Goal: Task Accomplishment & Management: Use online tool/utility

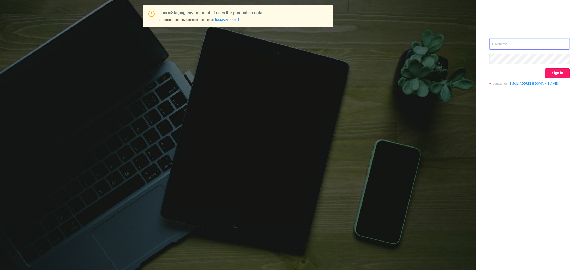
type input "igor@protected.media"
click at [559, 76] on button "Sign in" at bounding box center [557, 72] width 25 height 9
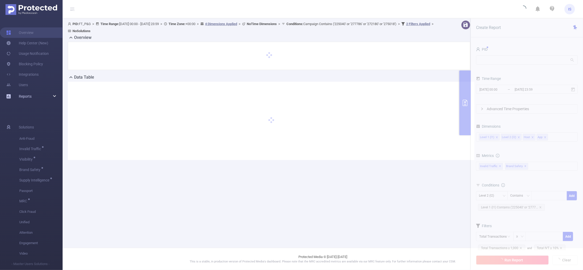
click at [55, 96] on div "Reports" at bounding box center [31, 96] width 63 height 10
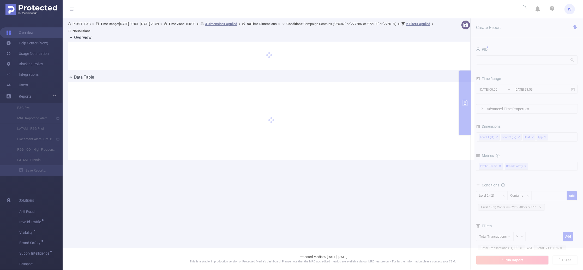
click at [230, 109] on div at bounding box center [271, 121] width 407 height 78
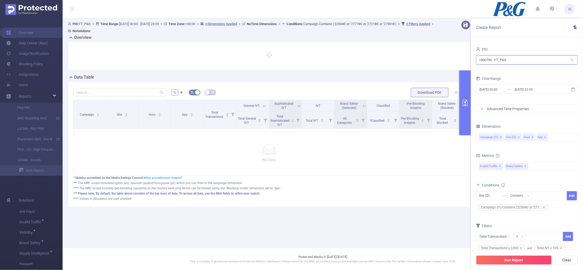
drag, startPoint x: 528, startPoint y: 56, endPoint x: 404, endPoint y: 57, distance: 124.1
click at [404, 57] on section "PID: FT_P&G > Time Range: 2025-05-06 00:00 - 2025-05-12 23:59 > Time Zone: +00:…" at bounding box center [323, 117] width 520 height 199
type input "emea"
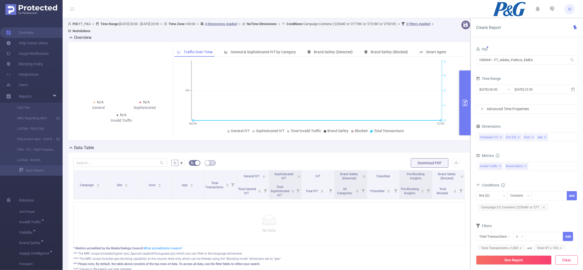
click at [561, 260] on button "Clear" at bounding box center [566, 259] width 22 height 9
type input "[DATE] 16:00"
type input "[DATE] 16:59"
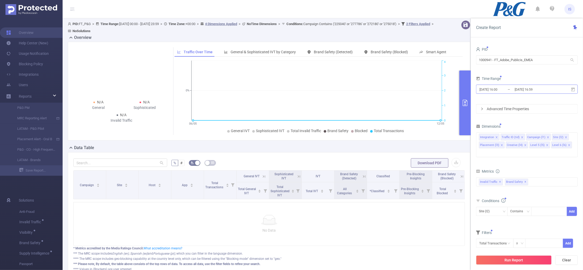
click at [518, 87] on input "[DATE] 16:59" at bounding box center [535, 89] width 42 height 7
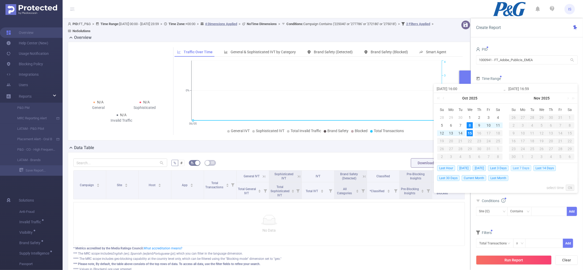
click at [521, 168] on span "Last 7 Days" at bounding box center [521, 168] width 21 height 6
type input "2025-10-08 00:00"
type input "2025-10-15 23:59"
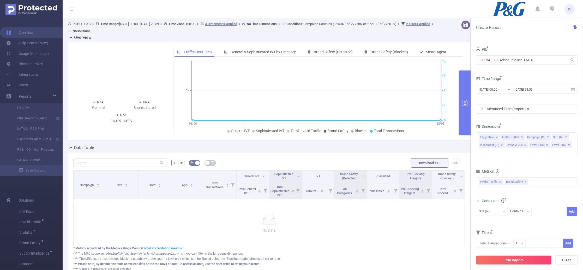
click at [523, 184] on div "total Total General IVT Data Centers Disclosed Bots Known Crawlers Irregular Ac…" at bounding box center [527, 184] width 102 height 15
click at [508, 260] on button "Run Report" at bounding box center [514, 259] width 76 height 9
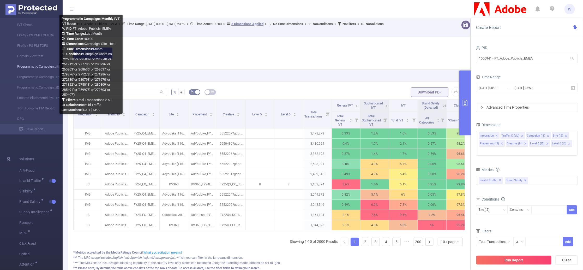
click at [38, 63] on link "Programmatic Campaigns Monthly IVT" at bounding box center [33, 66] width 46 height 10
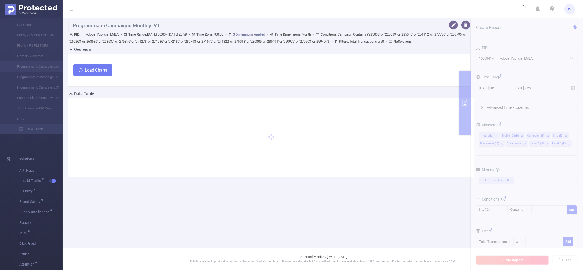
click at [254, 139] on div at bounding box center [271, 137] width 407 height 78
type input "[DATE] 00:00"
type input "[DATE] 23:59"
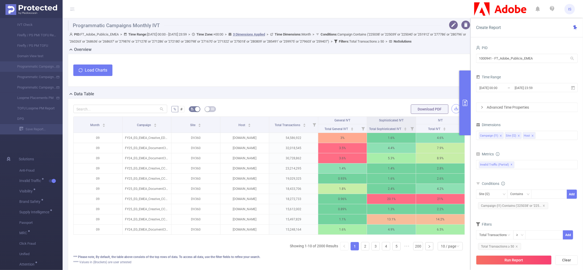
click at [452, 113] on button "button" at bounding box center [455, 108] width 9 height 9
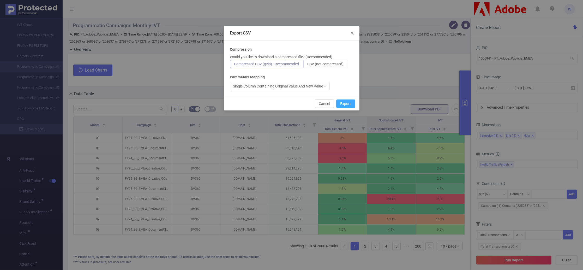
click at [347, 105] on button "Export" at bounding box center [345, 103] width 19 height 8
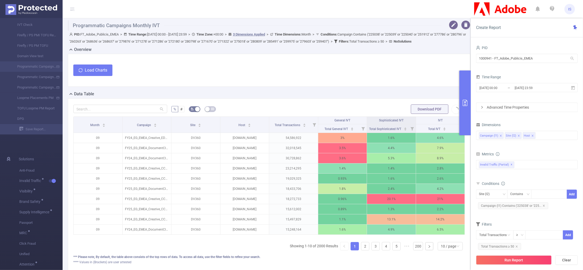
click at [364, 98] on div "Data Table" at bounding box center [271, 94] width 407 height 7
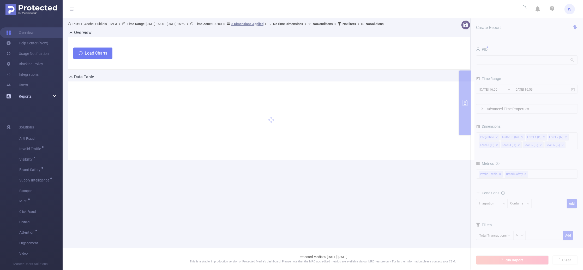
click at [54, 96] on icon at bounding box center [54, 96] width 3 height 0
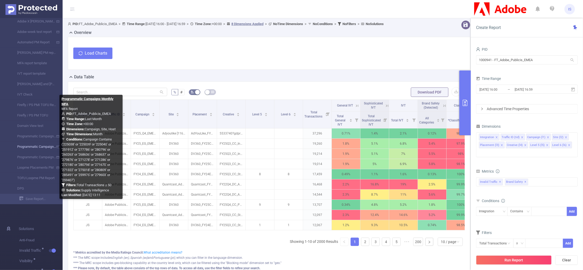
click at [40, 148] on link "Programmatic Campaigns Monthly MFA" at bounding box center [33, 146] width 46 height 10
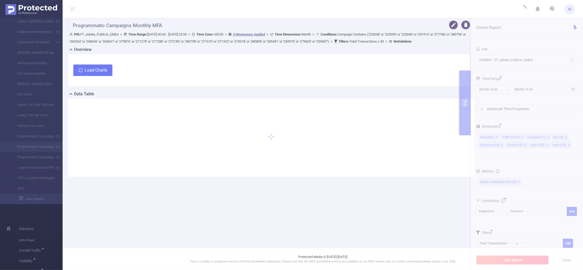
type input "[DATE] 00:00"
type input "[DATE] 23:59"
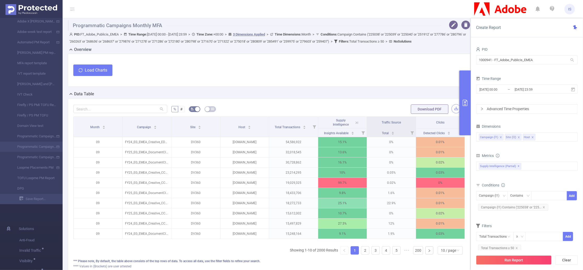
click at [451, 113] on button "button" at bounding box center [455, 108] width 9 height 9
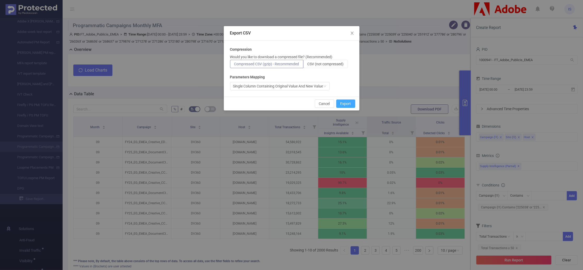
click at [344, 104] on button "Export" at bounding box center [345, 103] width 19 height 8
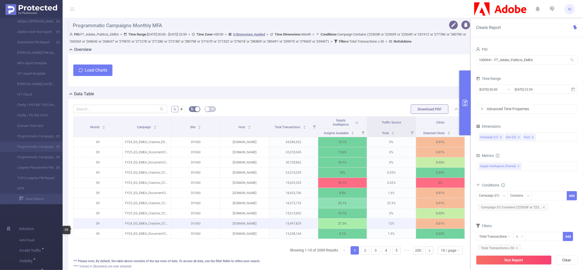
click at [108, 228] on p "09" at bounding box center [98, 223] width 49 height 10
click at [97, 74] on button "Load Charts" at bounding box center [92, 69] width 39 height 11
